Goal: Navigation & Orientation: Find specific page/section

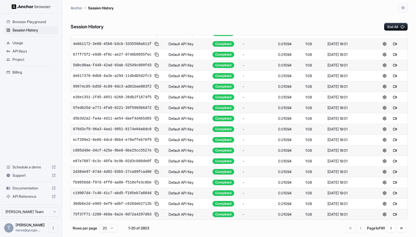
scroll to position [160, 0]
click at [389, 232] on button "Go to next page" at bounding box center [391, 228] width 8 height 8
click at [388, 232] on button "Go to next page" at bounding box center [391, 228] width 8 height 8
click at [388, 229] on button "Go to next page" at bounding box center [391, 228] width 8 height 8
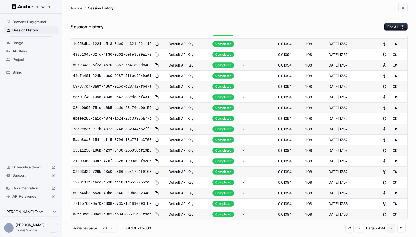
click at [390, 232] on button "Go to next page" at bounding box center [391, 228] width 8 height 8
click at [387, 232] on button "Go to next page" at bounding box center [391, 228] width 8 height 8
click at [388, 232] on button "Go to next page" at bounding box center [391, 228] width 8 height 8
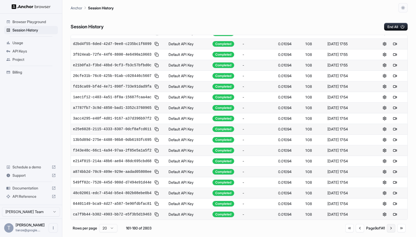
click at [388, 232] on button "Go to next page" at bounding box center [391, 228] width 8 height 8
click at [388, 233] on button "Go to next page" at bounding box center [391, 229] width 8 height 8
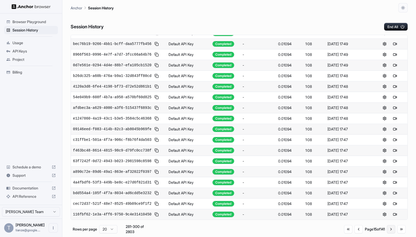
click at [388, 233] on button "Go to next page" at bounding box center [391, 229] width 8 height 8
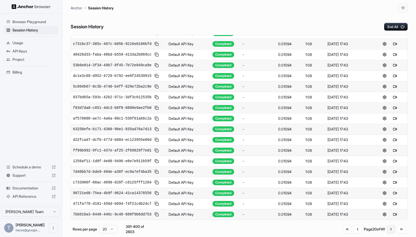
click at [388, 233] on button "Go to next page" at bounding box center [391, 229] width 8 height 8
